Goal: Subscribe to service/newsletter

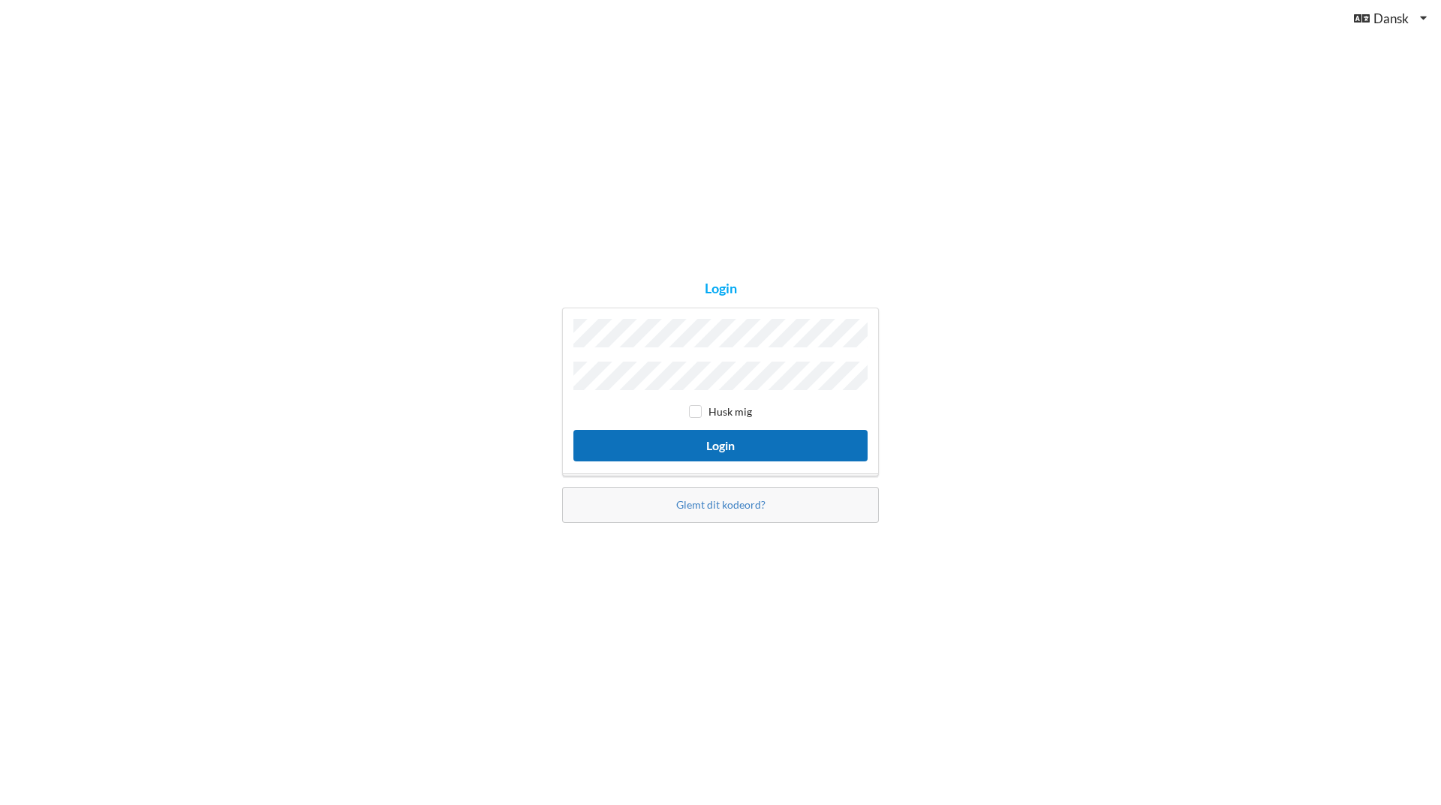
click at [742, 444] on button "Login" at bounding box center [720, 445] width 294 height 31
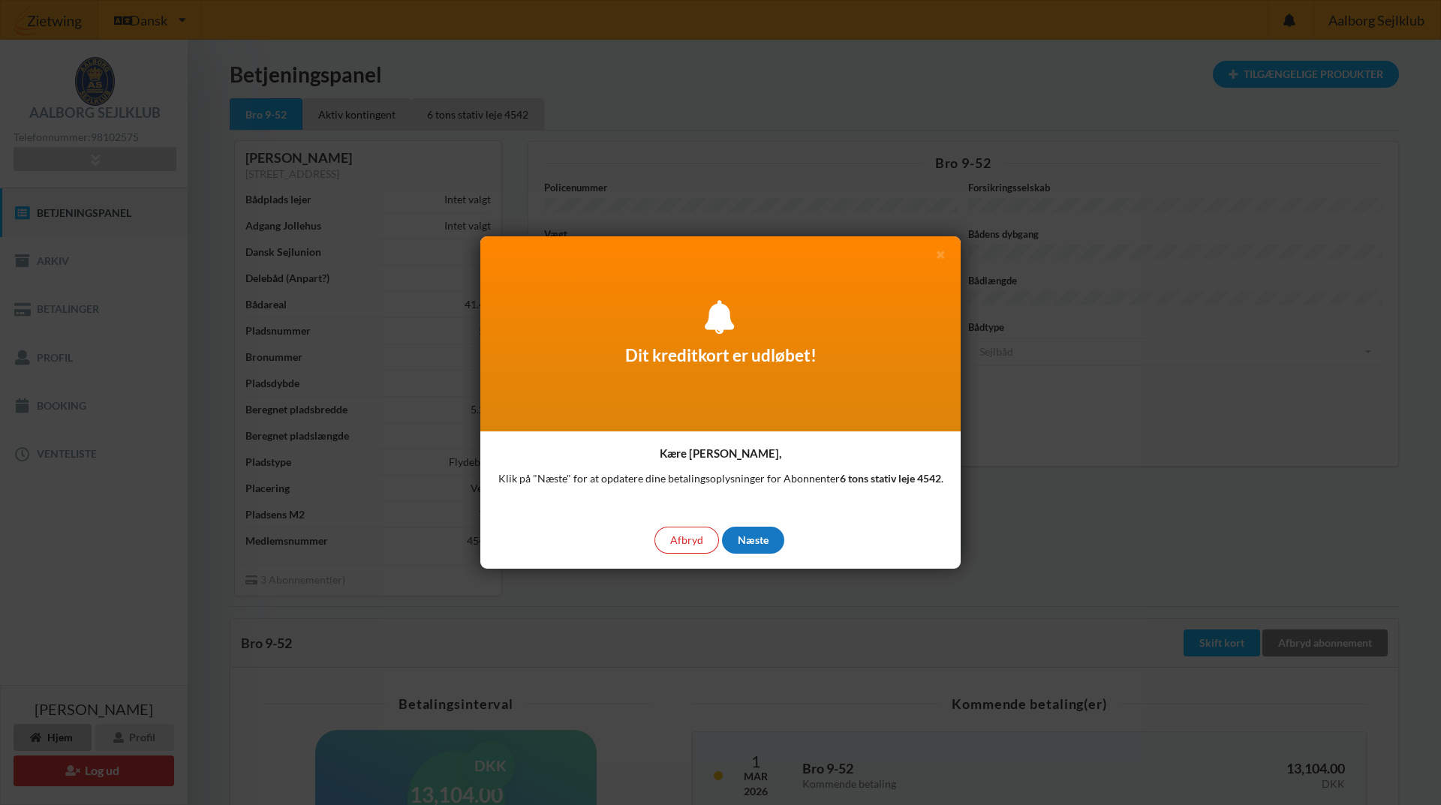
click at [751, 537] on div "Næste" at bounding box center [753, 540] width 62 height 27
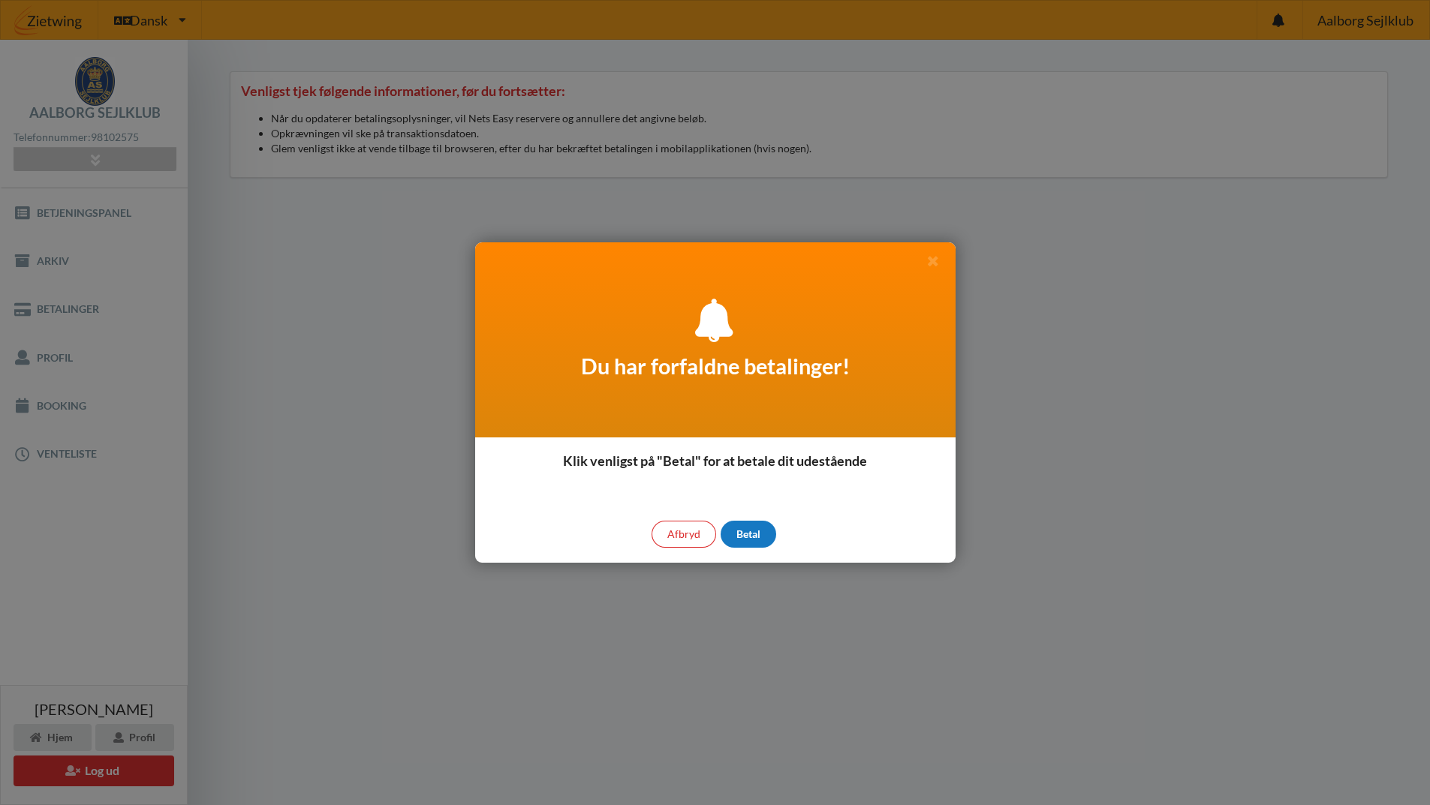
click at [751, 531] on div "Betal" at bounding box center [749, 534] width 56 height 27
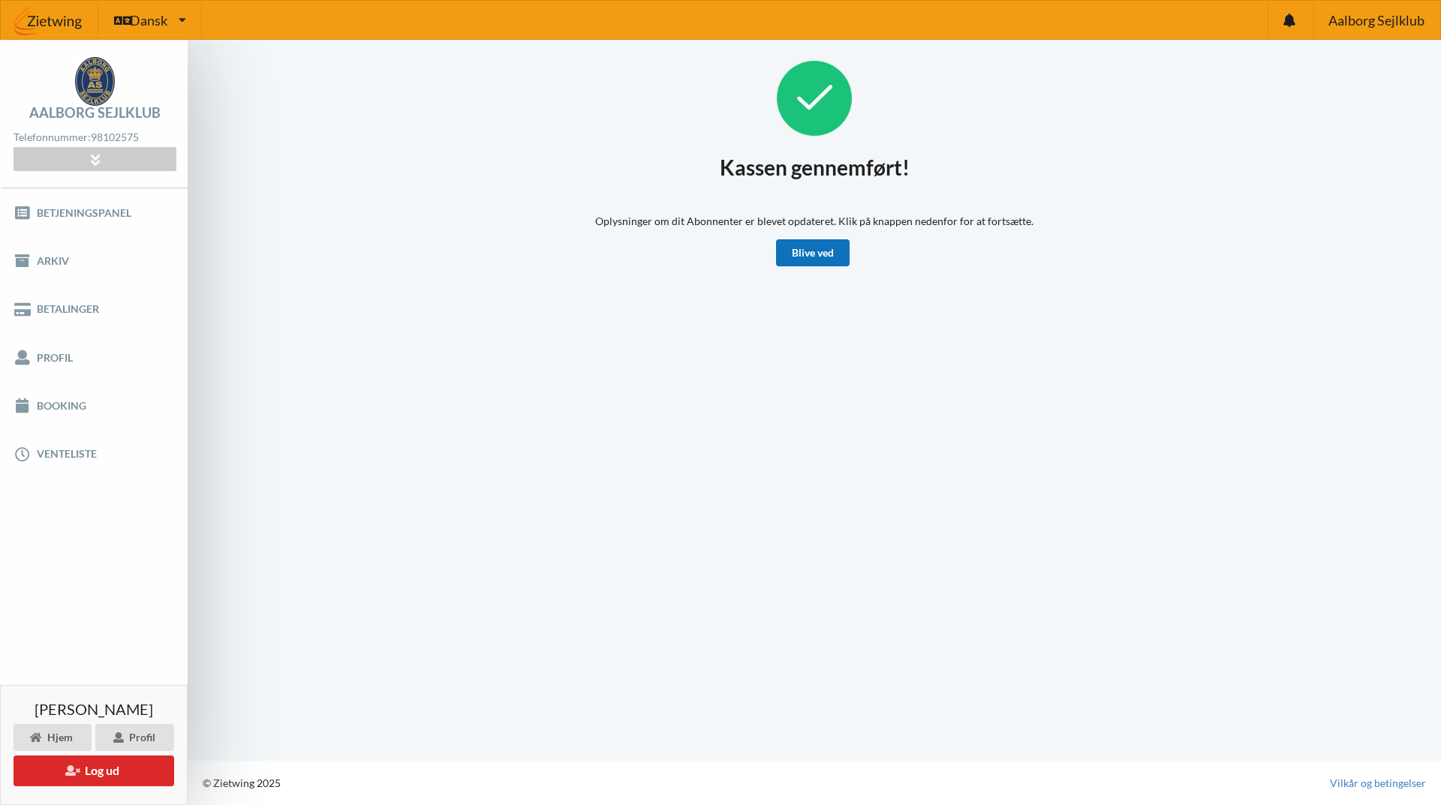
click at [820, 254] on link "Blive ved" at bounding box center [813, 252] width 74 height 27
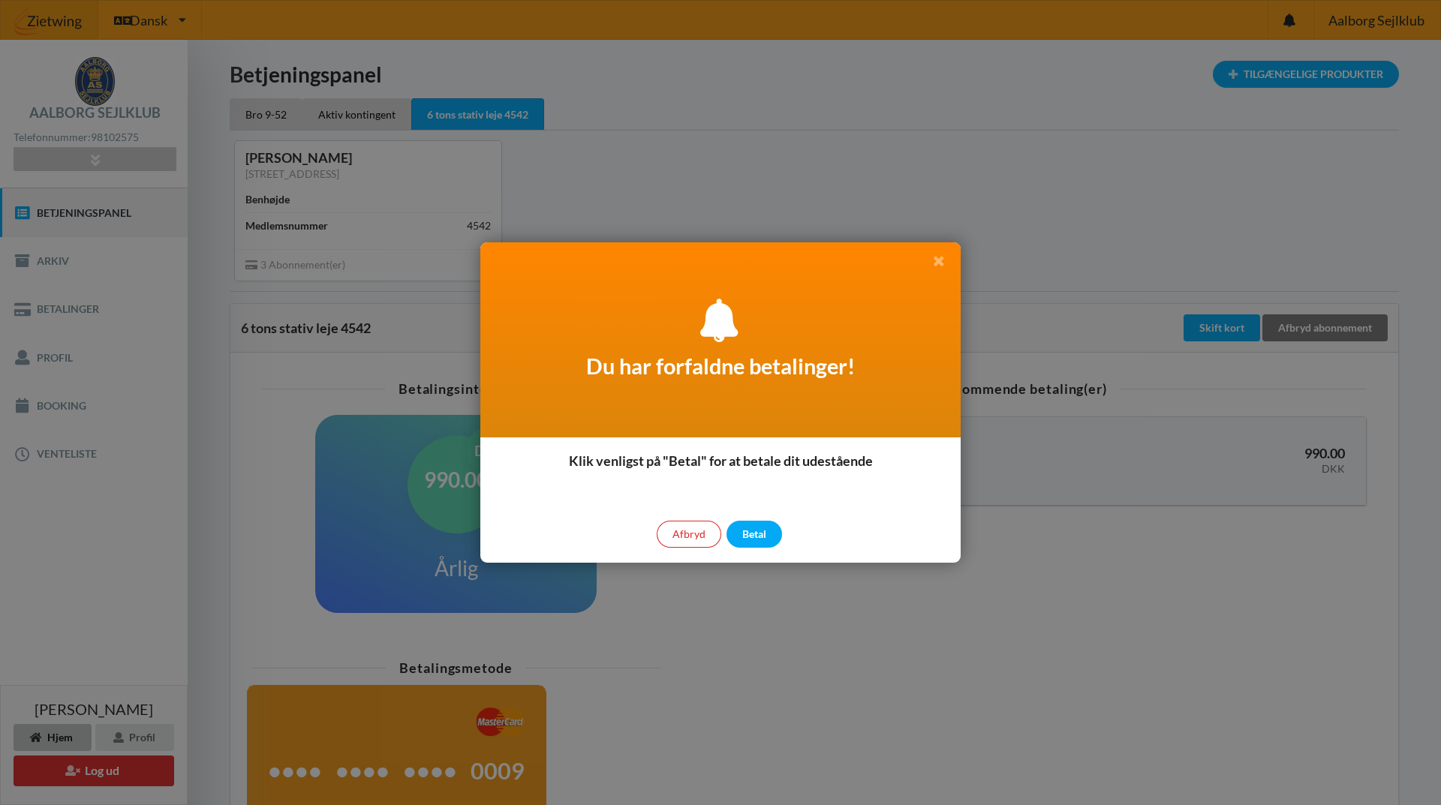
click at [937, 260] on icon at bounding box center [939, 261] width 16 height 14
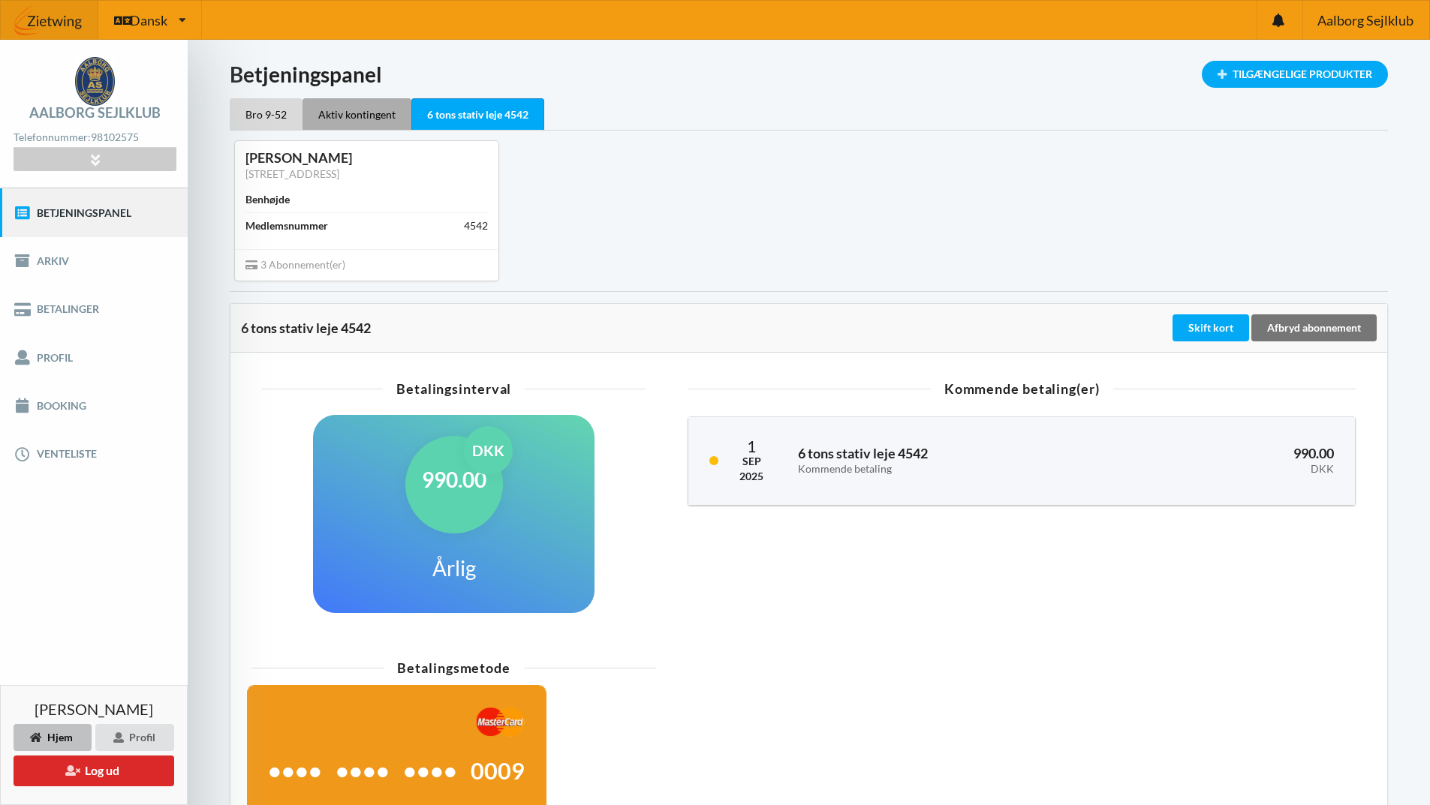
click at [337, 114] on div "Aktiv kontingent" at bounding box center [356, 114] width 109 height 32
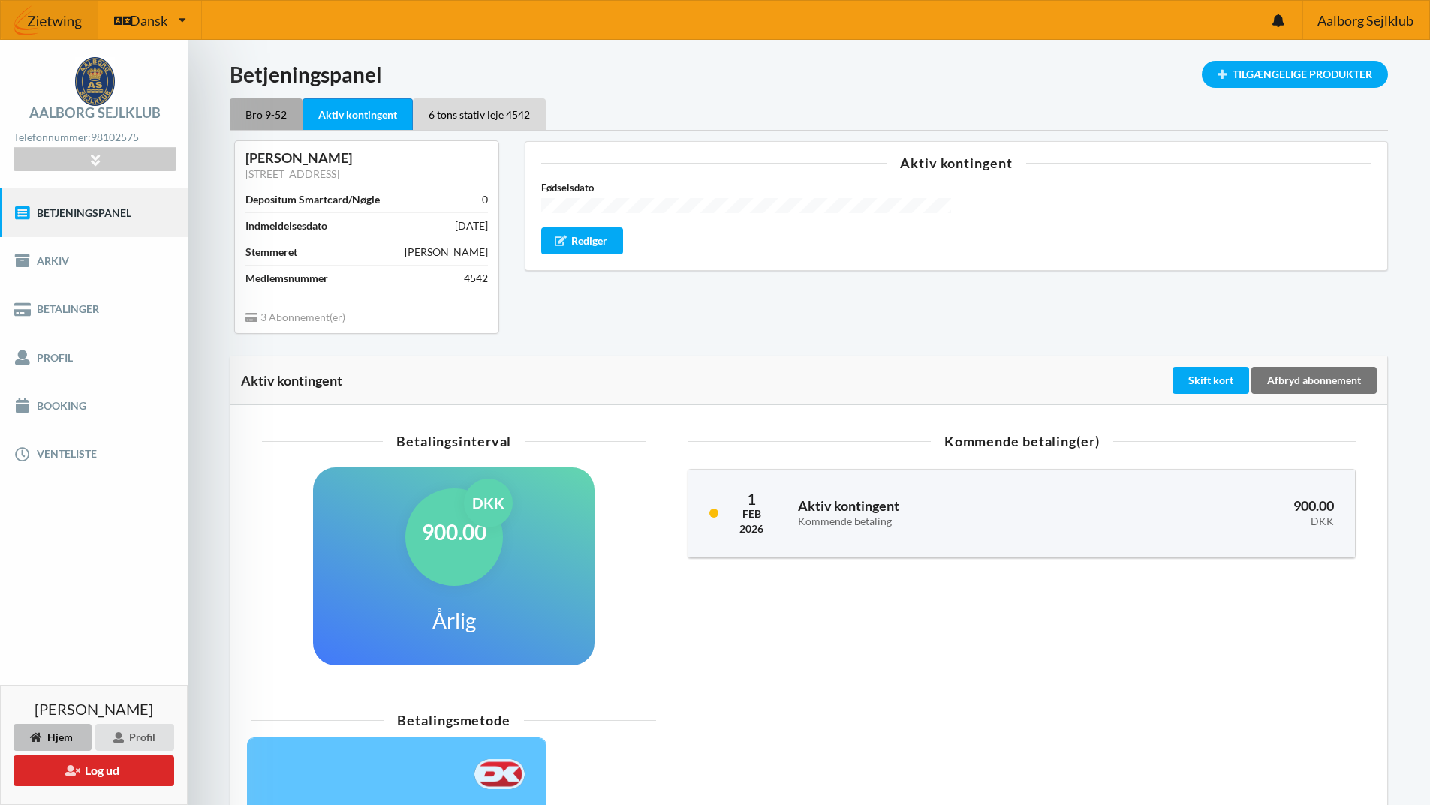
click at [263, 110] on div "Bro 9-52" at bounding box center [266, 114] width 73 height 32
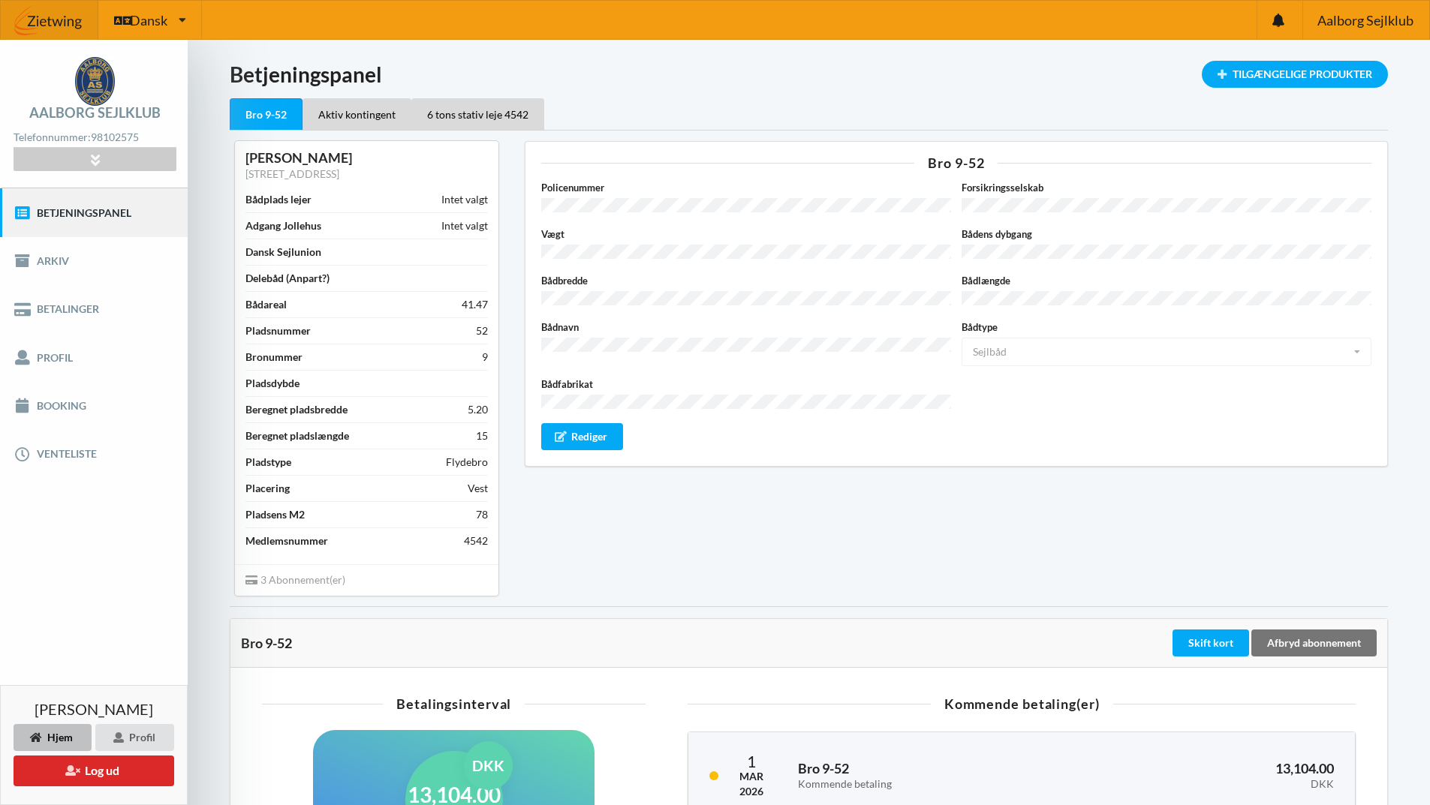
click at [940, 302] on div "Policenummer Forsikringsselskab Vægt Bådens dybgang Bådbredde Bådlængde Bådnavn…" at bounding box center [956, 315] width 830 height 270
click at [750, 215] on div "Policenummer Forsikringsselskab Vægt Bådens dybgang Bådbredde Bådlængde Bådnavn…" at bounding box center [956, 315] width 830 height 270
